Goal: Task Accomplishment & Management: Use online tool/utility

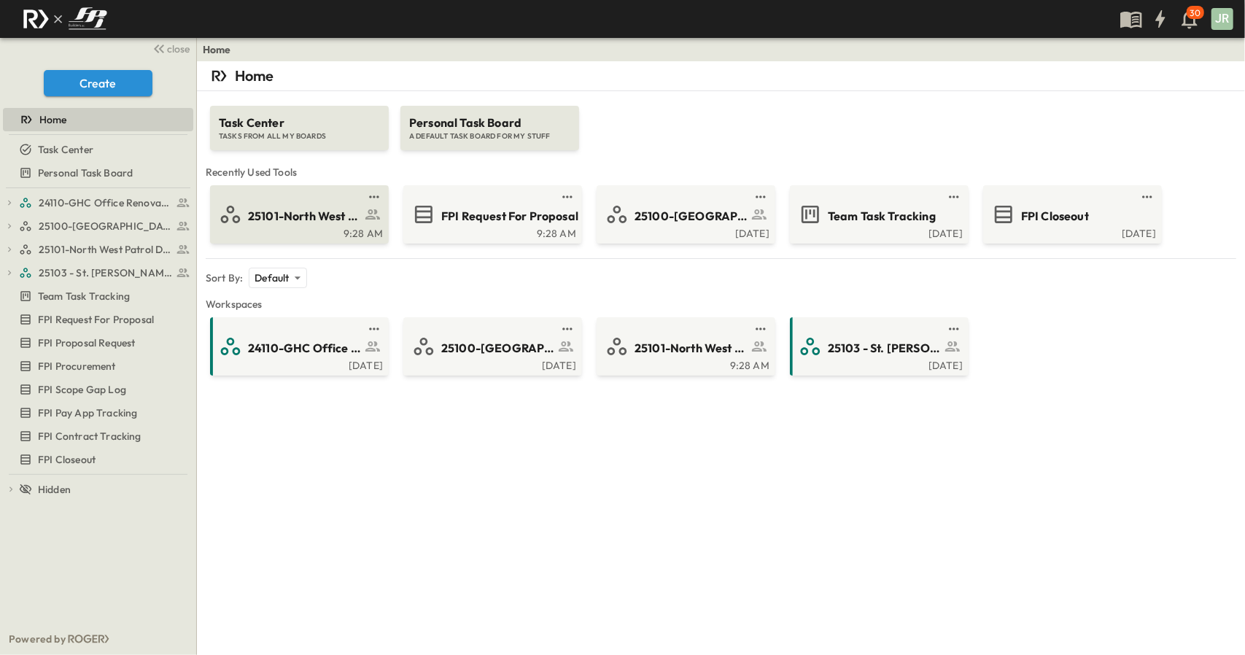
click at [311, 214] on span "25101-North West Patrol Division" at bounding box center [304, 216] width 113 height 17
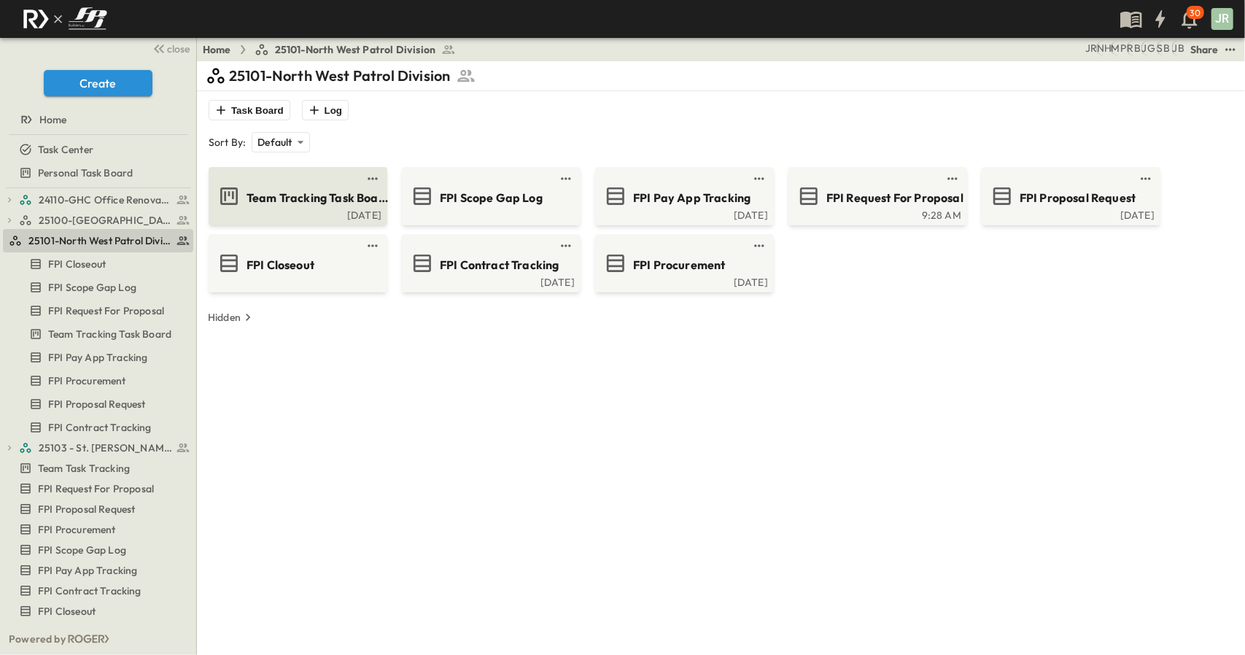
click at [331, 168] on div "Team Tracking Task Board [DATE]" at bounding box center [298, 196] width 179 height 58
click at [335, 185] on div "Team Tracking Task Board" at bounding box center [296, 195] width 158 height 23
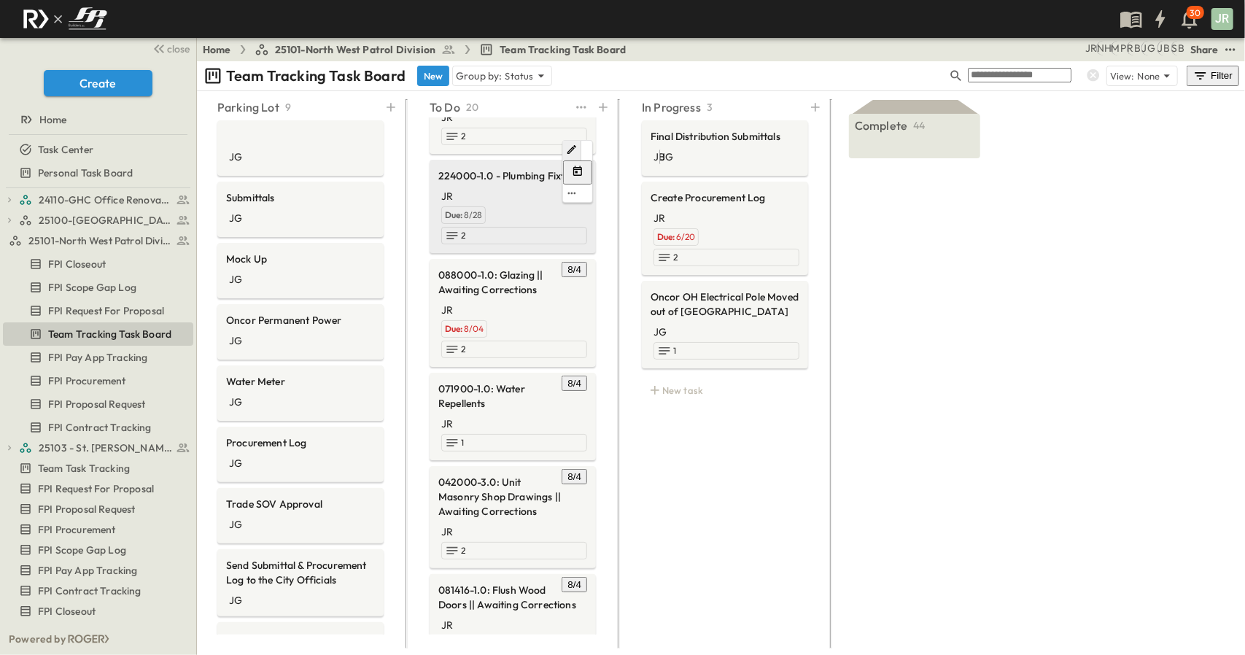
scroll to position [73, 0]
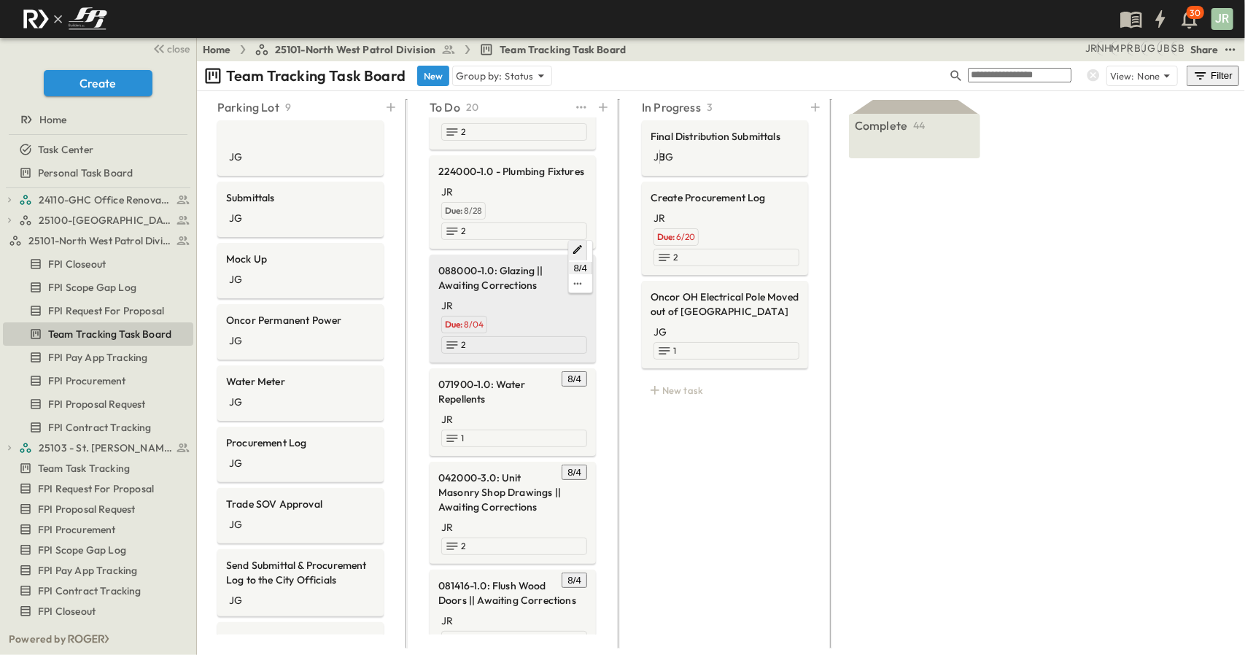
click at [497, 263] on span "088000-1.0: Glazing || Awaiting Corrections" at bounding box center [512, 277] width 149 height 29
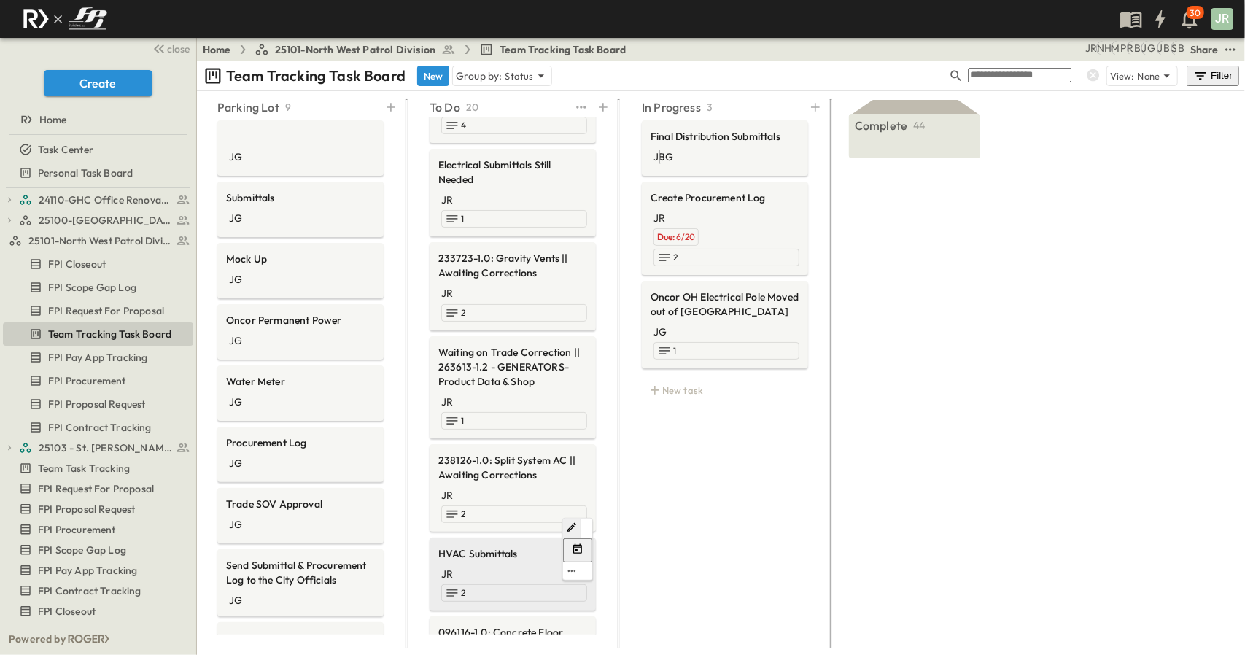
scroll to position [786, 0]
